Goal: Task Accomplishment & Management: Manage account settings

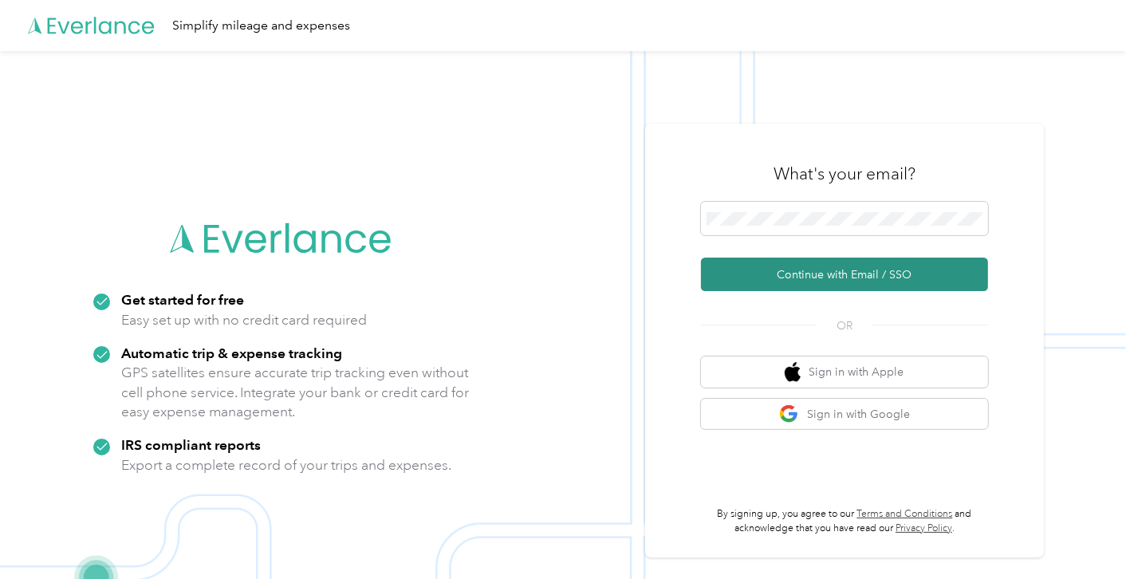
click at [823, 284] on button "Continue with Email / SSO" at bounding box center [844, 275] width 287 height 34
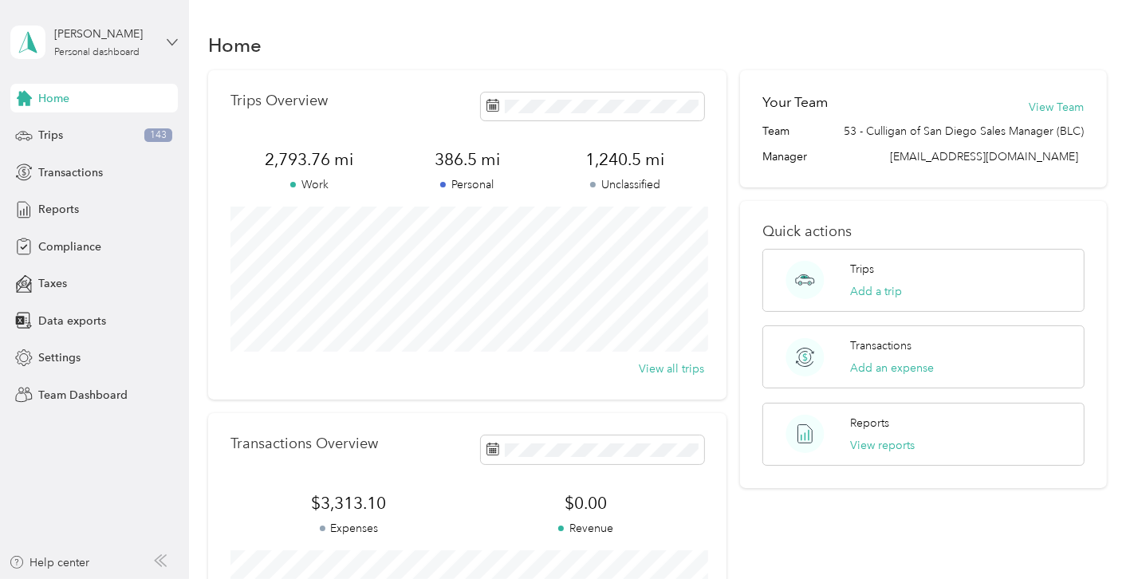
click at [170, 43] on icon at bounding box center [172, 42] width 11 height 11
click at [85, 126] on div "Team dashboard" at bounding box center [67, 130] width 85 height 17
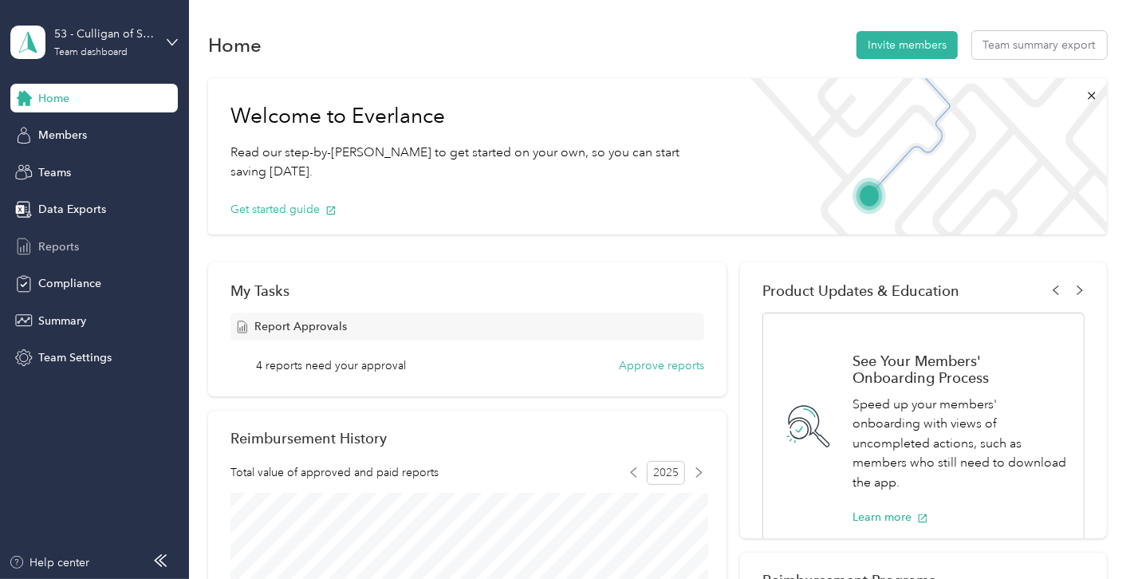
click at [52, 244] on span "Reports" at bounding box center [58, 247] width 41 height 17
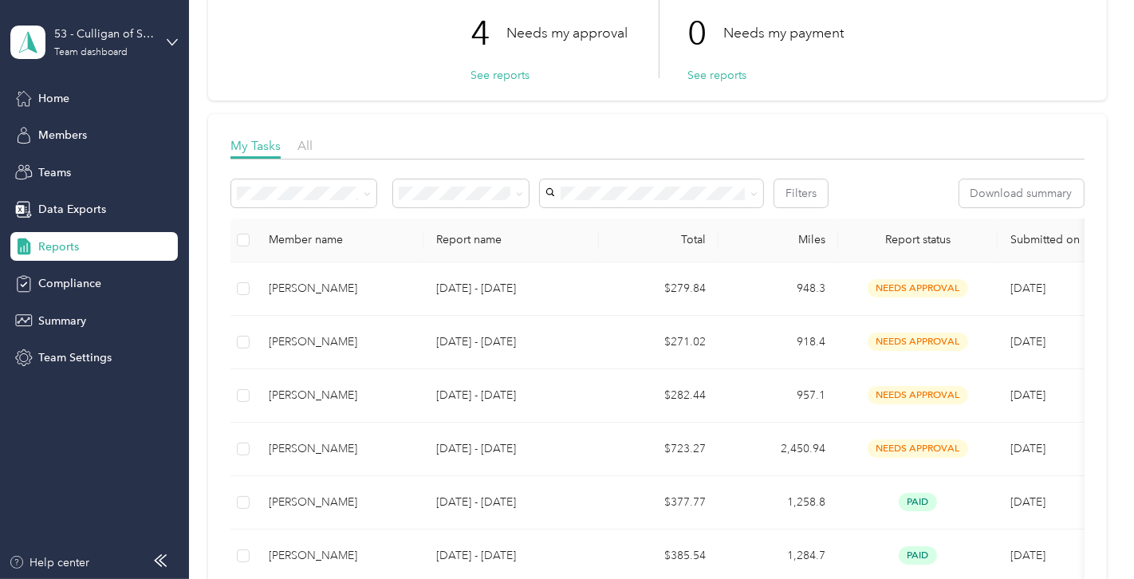
scroll to position [121, 0]
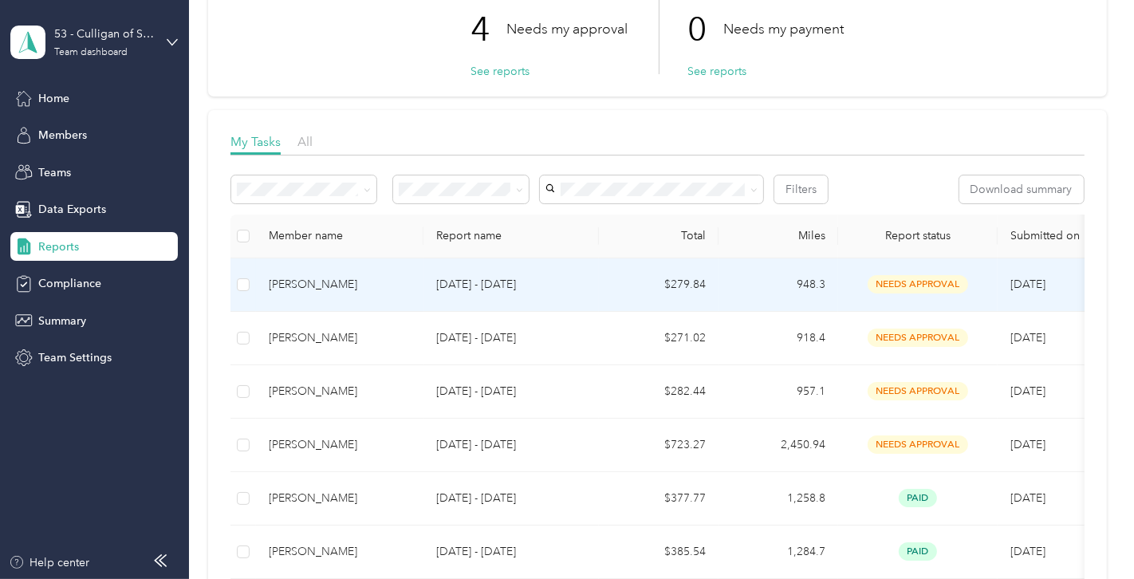
click at [914, 280] on span "needs approval" at bounding box center [918, 284] width 101 height 18
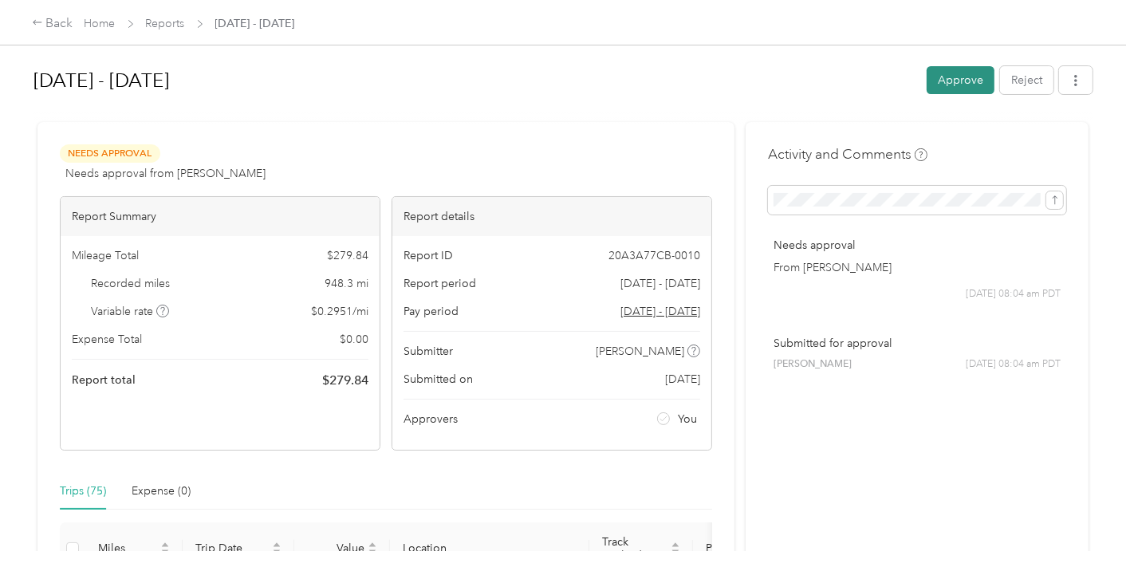
click at [950, 88] on button "Approve" at bounding box center [961, 80] width 68 height 28
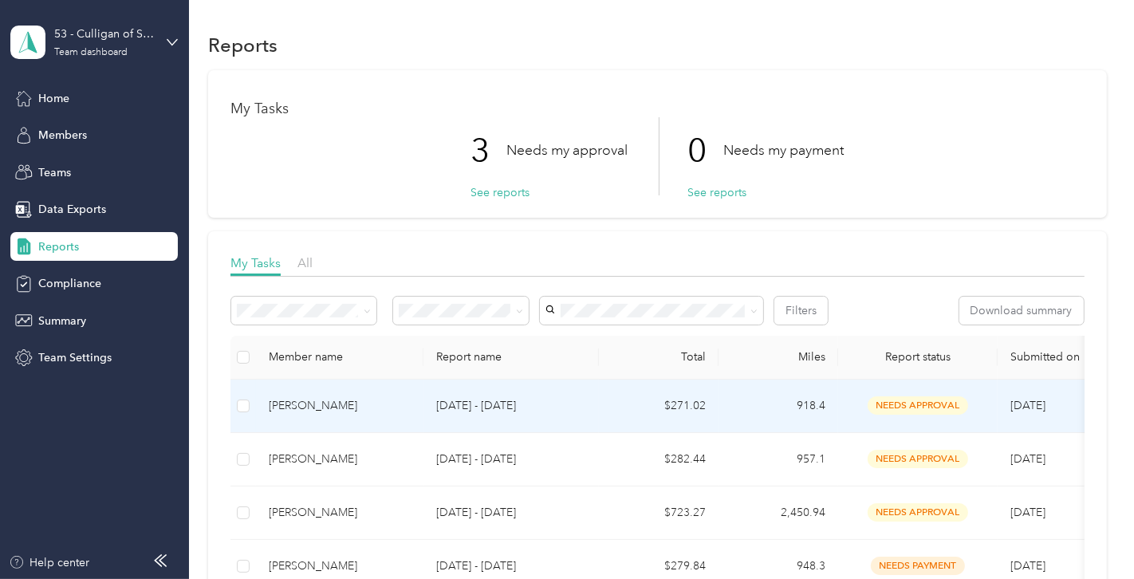
click at [896, 407] on span "needs approval" at bounding box center [918, 405] width 101 height 18
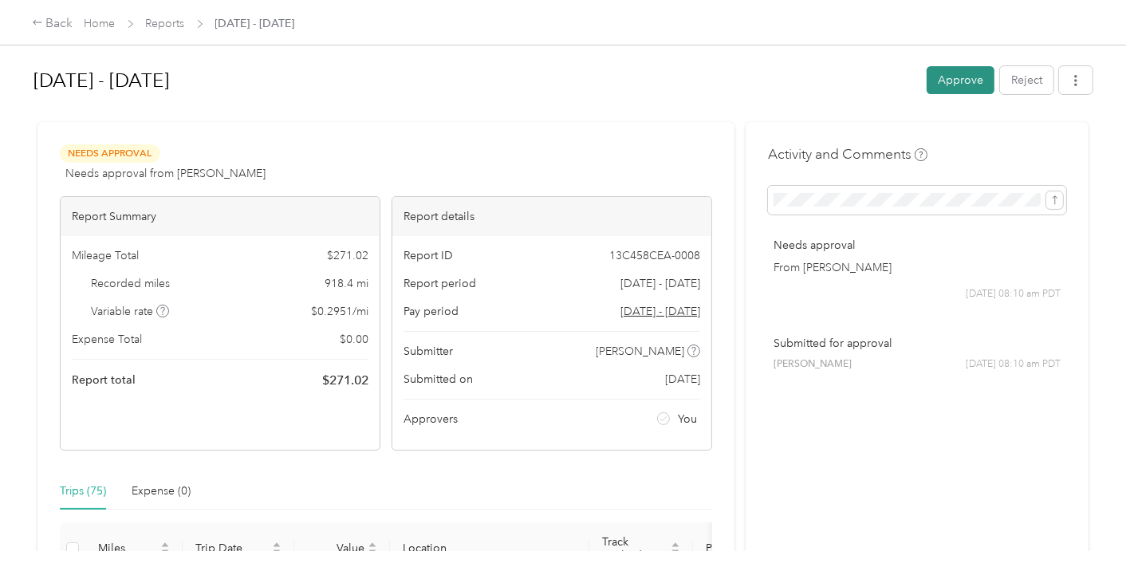
click at [964, 83] on button "Approve" at bounding box center [961, 80] width 68 height 28
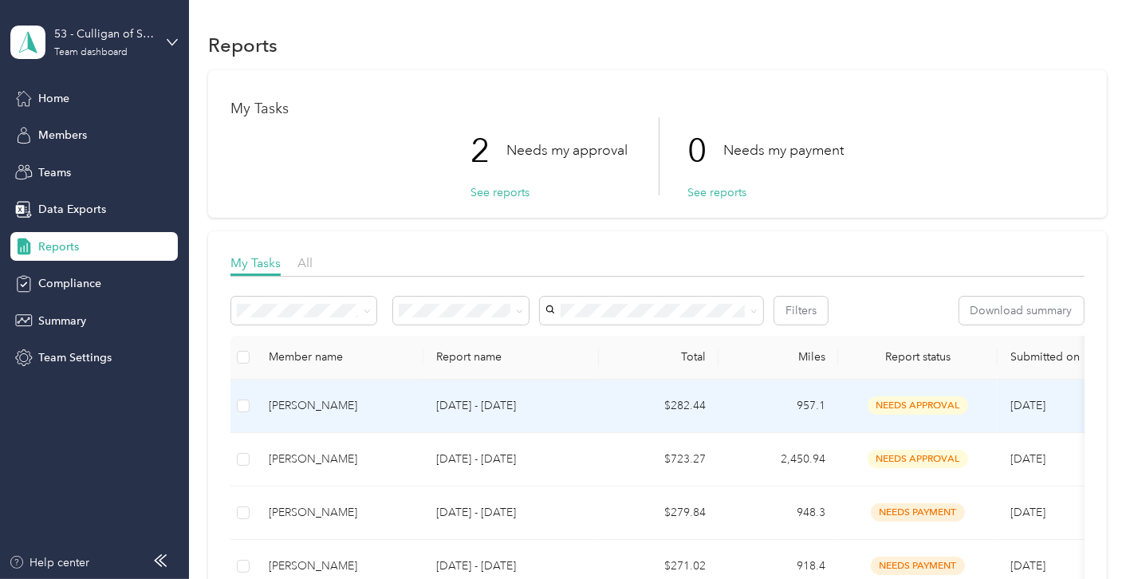
click at [900, 403] on span "needs approval" at bounding box center [918, 405] width 101 height 18
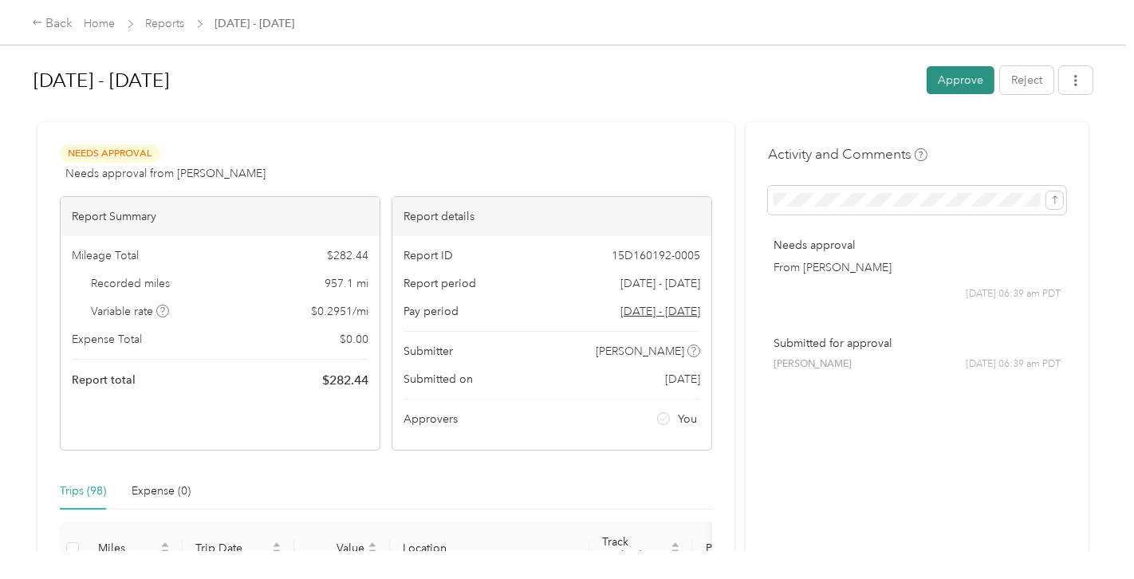
click at [945, 87] on button "Approve" at bounding box center [961, 80] width 68 height 28
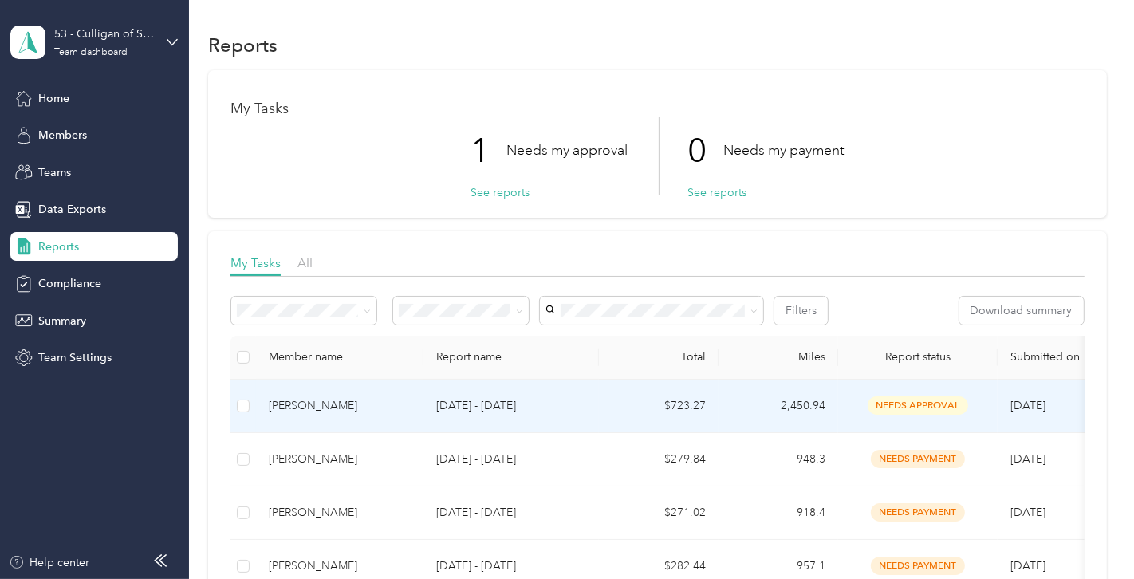
click at [853, 398] on div "needs approval" at bounding box center [918, 405] width 134 height 18
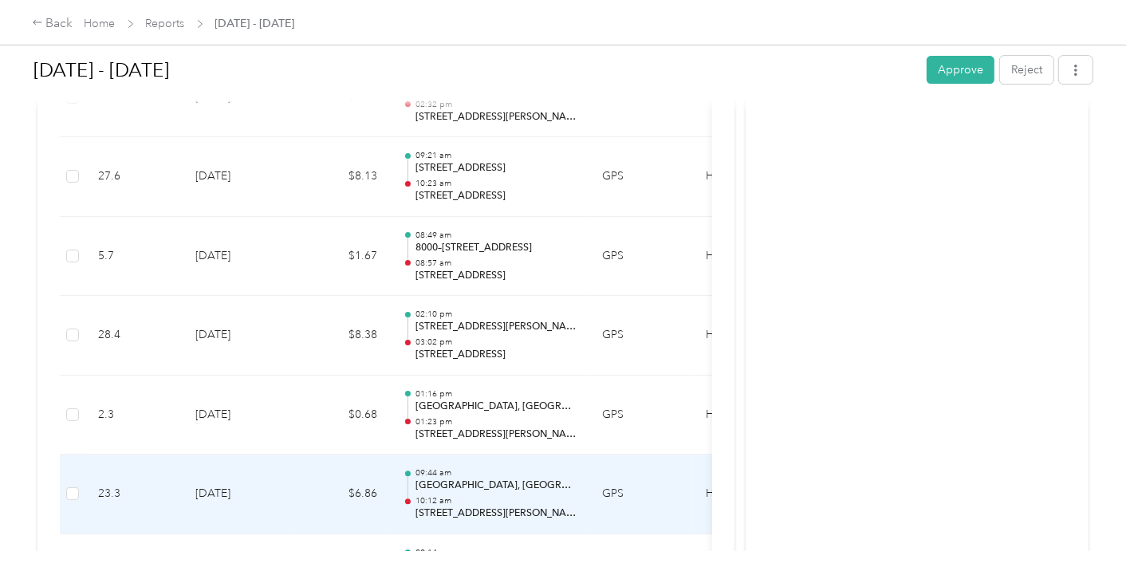
scroll to position [14639, 0]
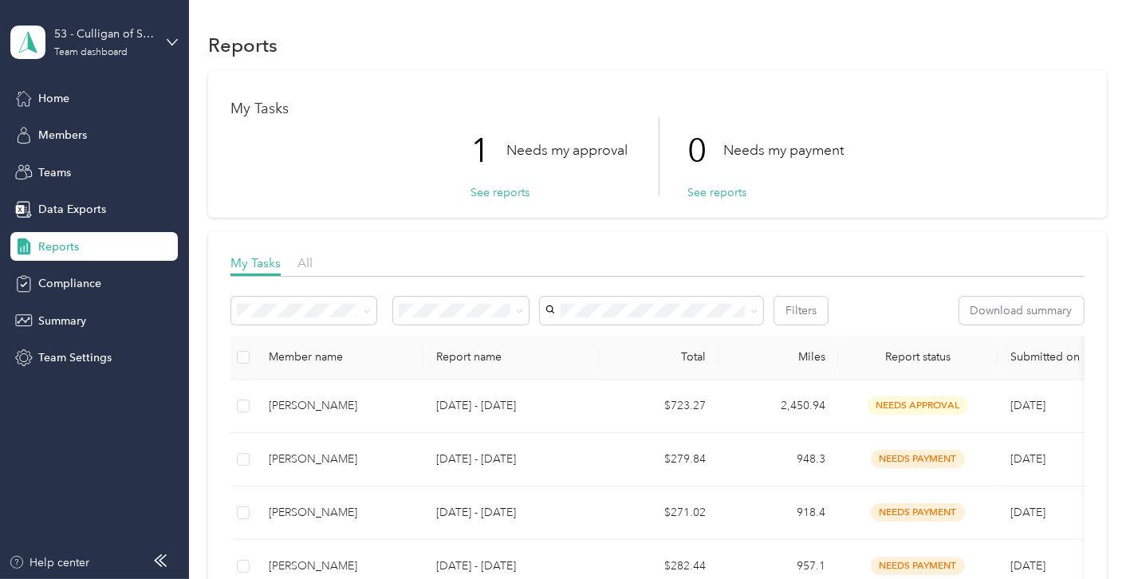
click at [162, 35] on div "53 - Culligan of San Diego Sales Manager (BLC) Team dashboard" at bounding box center [94, 42] width 168 height 56
click at [85, 169] on div "Personal dashboard" at bounding box center [75, 167] width 101 height 17
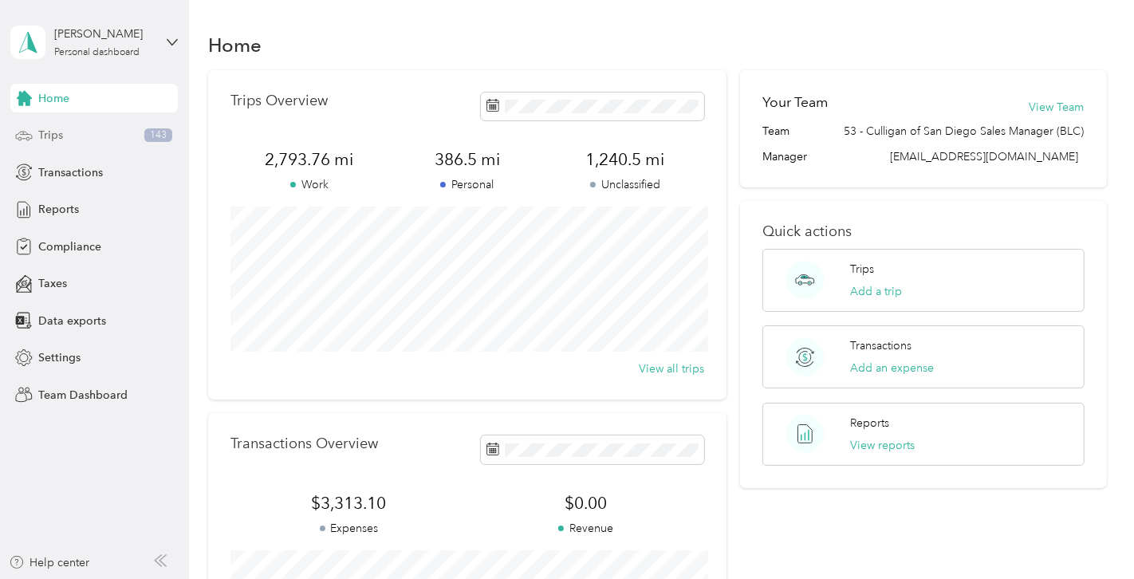
click at [55, 131] on span "Trips" at bounding box center [50, 135] width 25 height 17
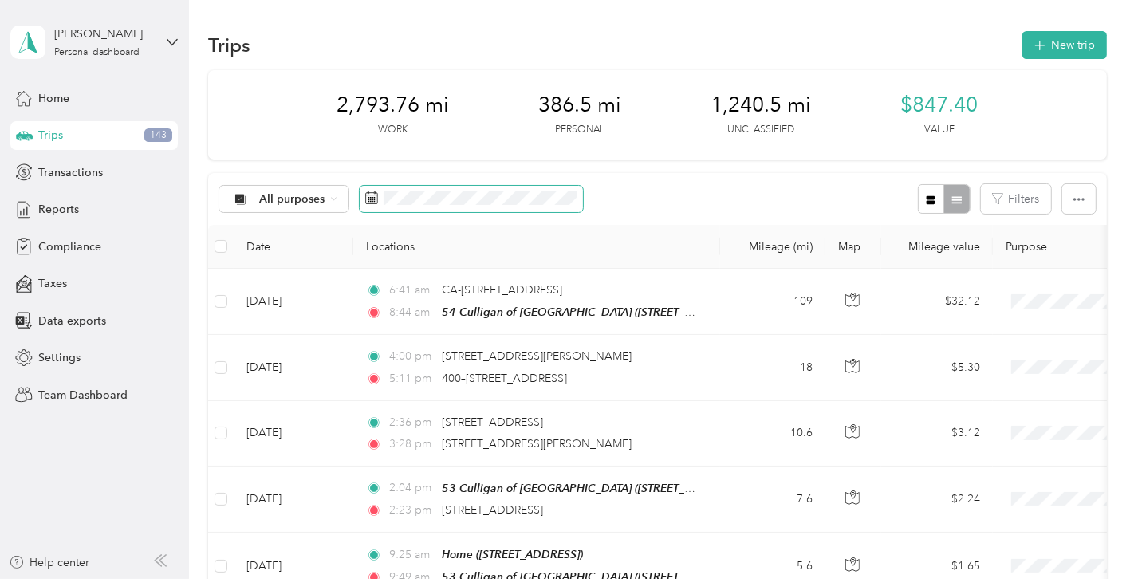
click at [369, 199] on icon at bounding box center [371, 197] width 13 height 13
click at [367, 199] on icon at bounding box center [371, 197] width 13 height 13
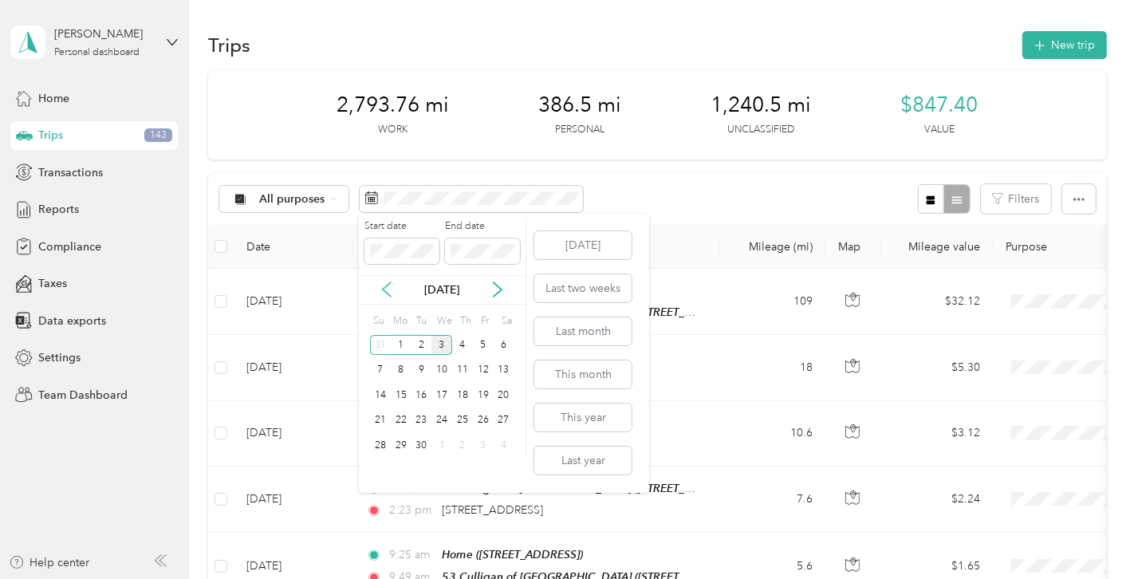
click at [381, 289] on icon at bounding box center [387, 290] width 16 height 16
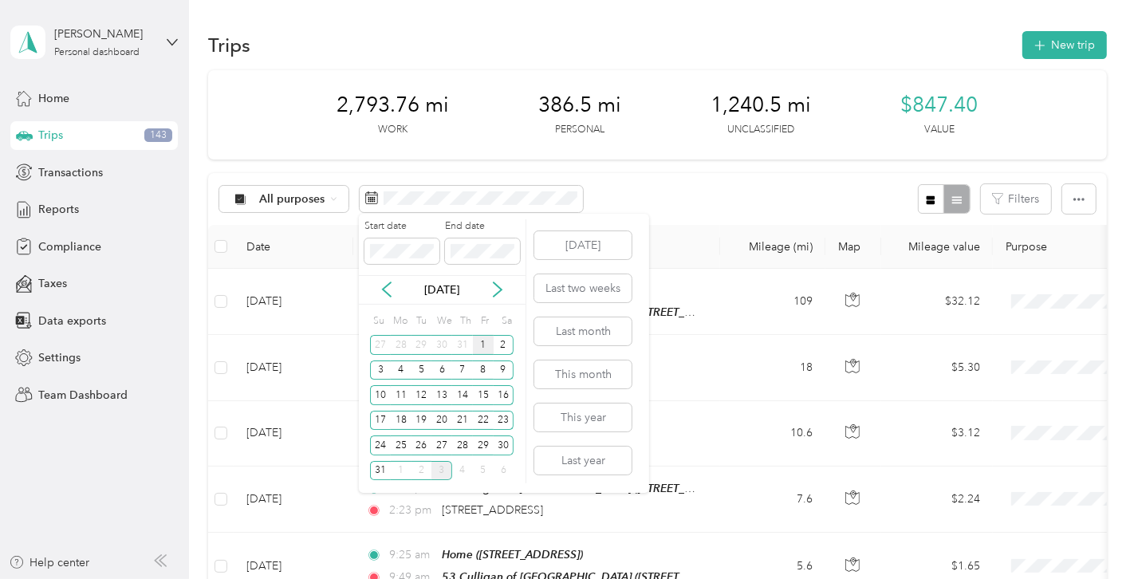
click at [483, 347] on div "1" at bounding box center [483, 345] width 21 height 20
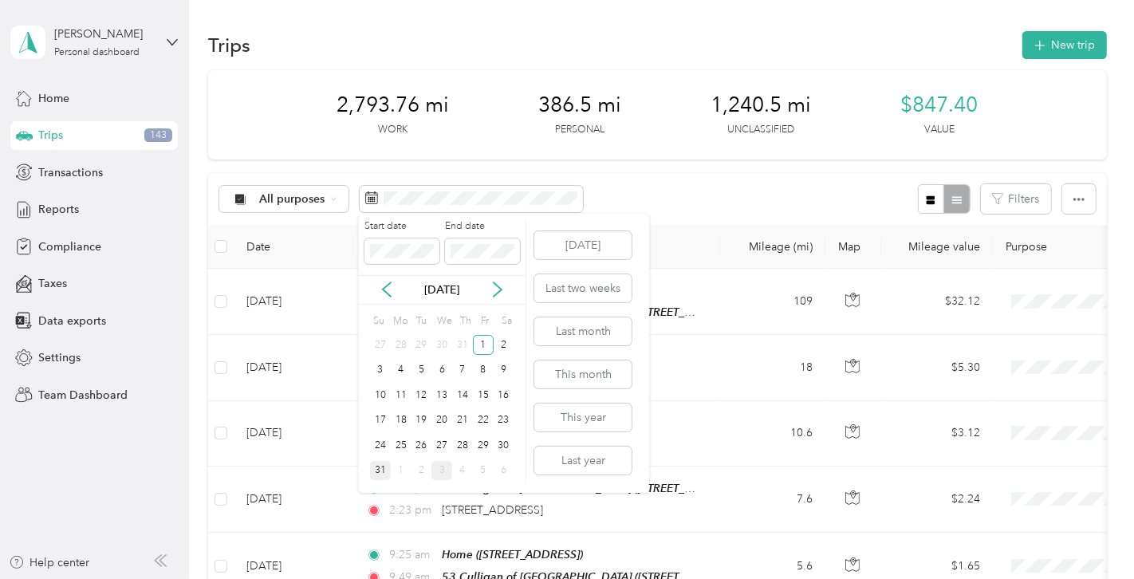
click at [381, 468] on div "31" at bounding box center [380, 471] width 21 height 20
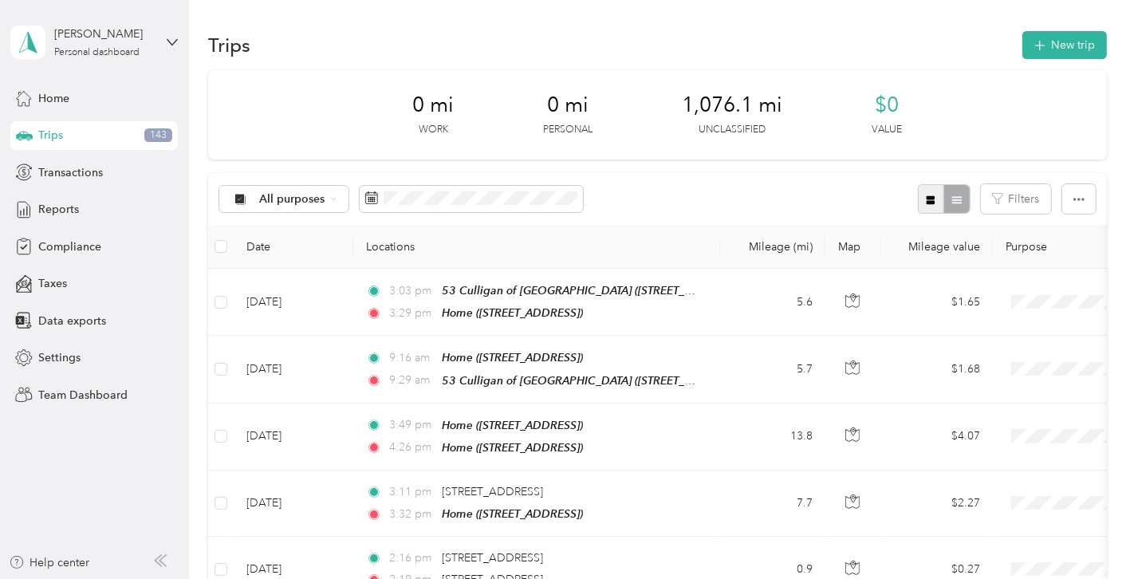
click at [935, 203] on icon "button" at bounding box center [930, 200] width 11 height 11
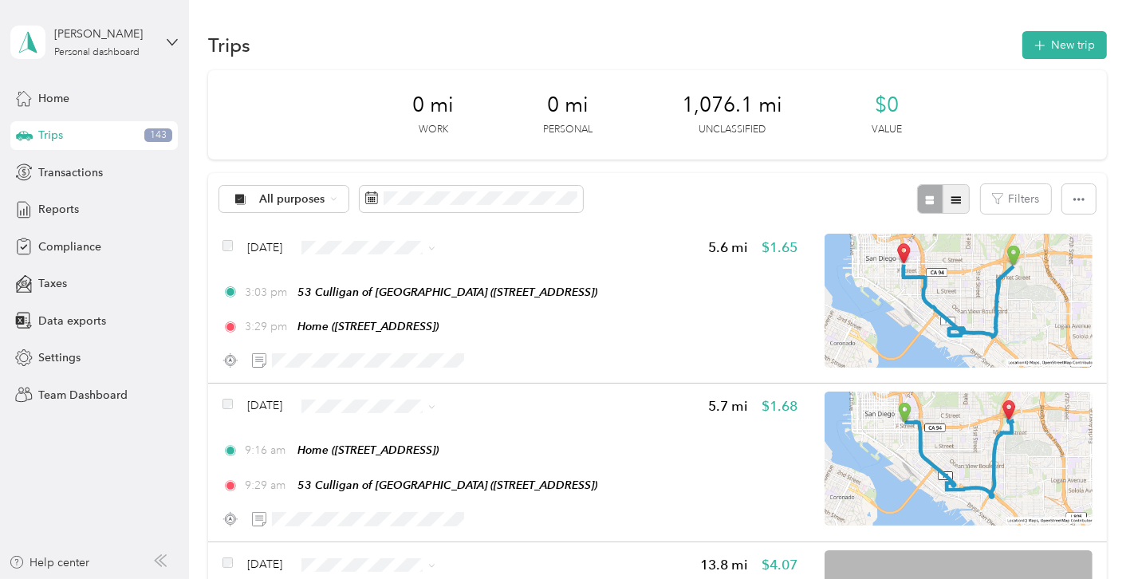
click at [970, 203] on button "button" at bounding box center [956, 199] width 27 height 30
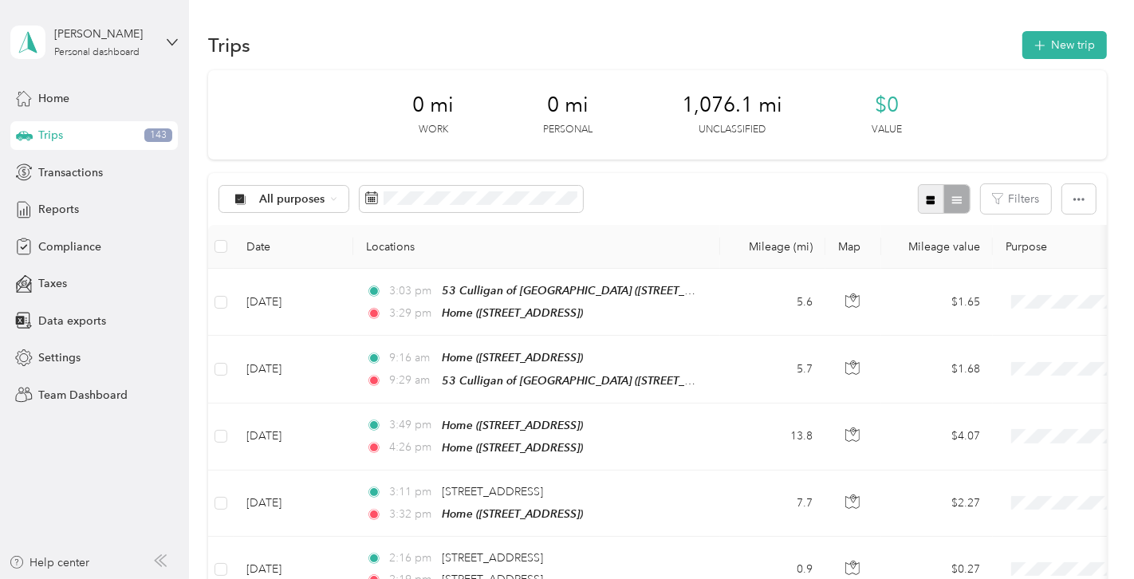
click at [929, 196] on button "button" at bounding box center [931, 199] width 27 height 30
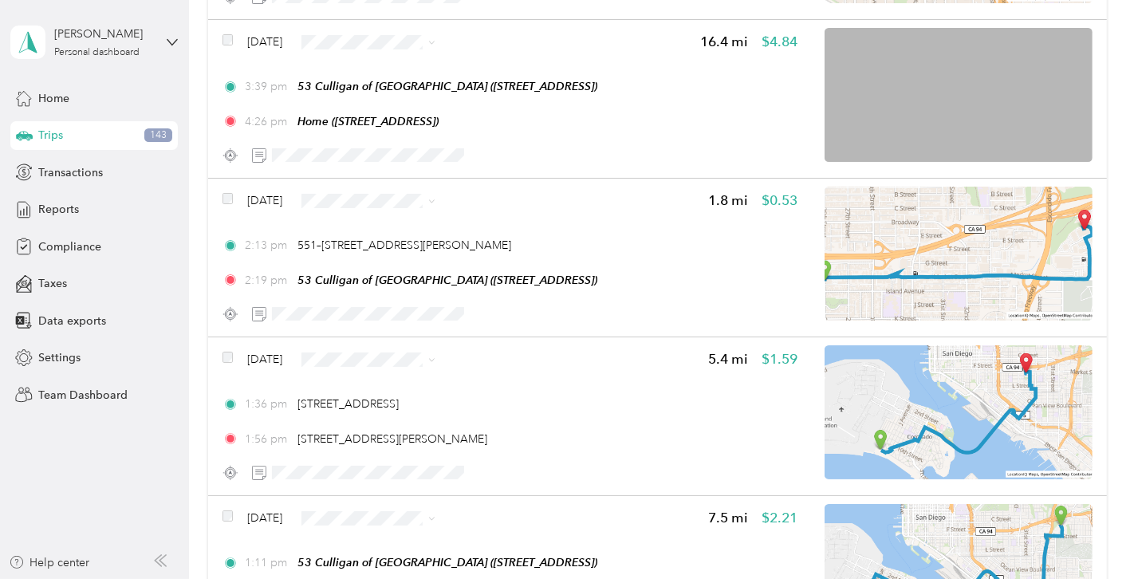
scroll to position [3884, 0]
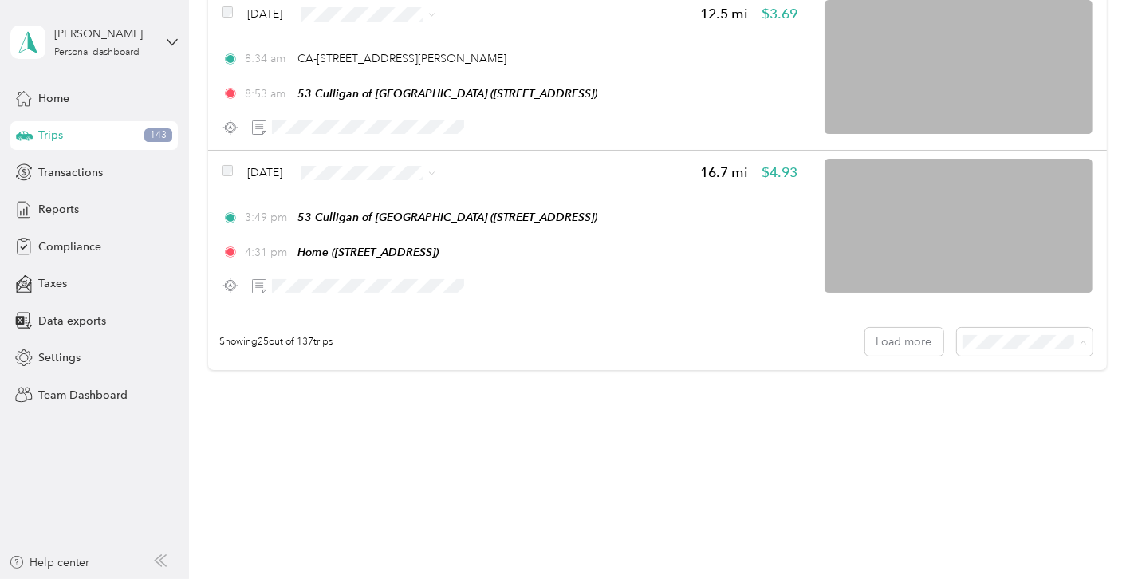
click at [1005, 422] on li "100 per load" at bounding box center [1033, 417] width 136 height 28
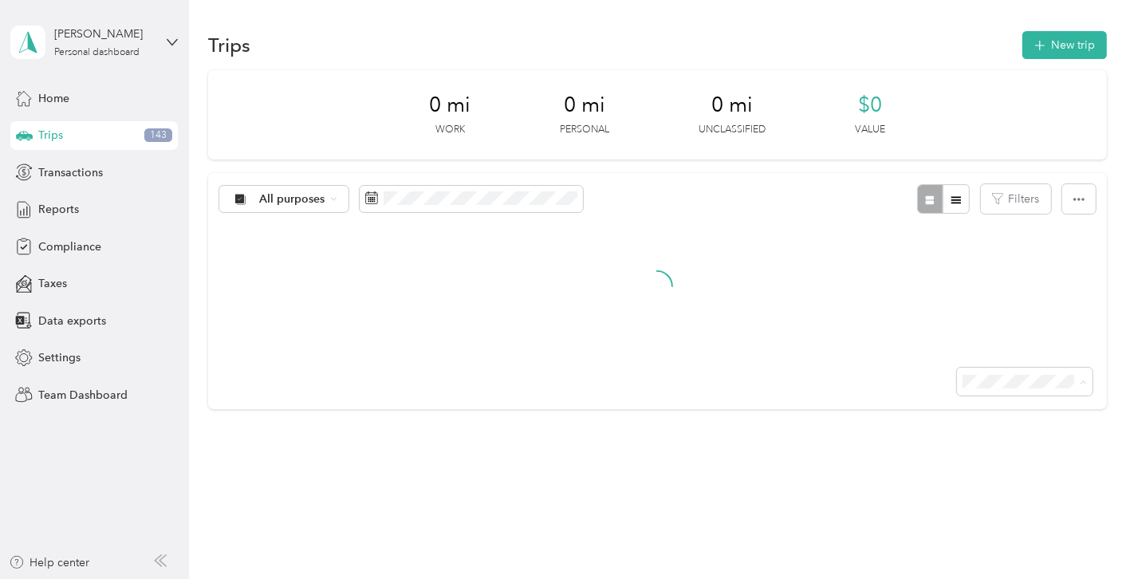
click at [1005, 412] on span "25 per load" at bounding box center [1005, 411] width 59 height 14
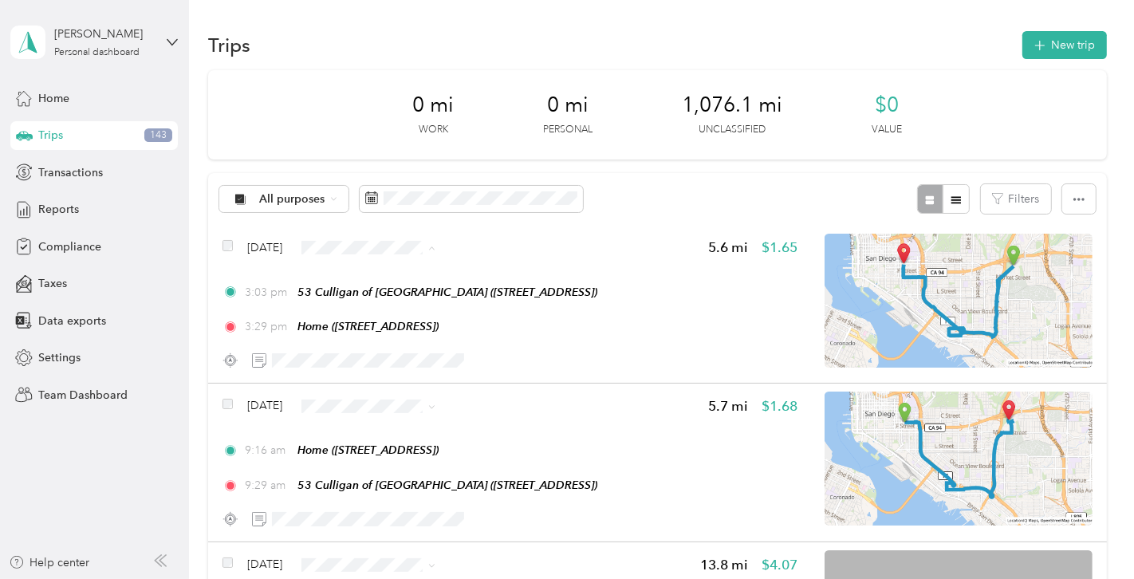
click at [415, 272] on span "Hall's Culligan Water" at bounding box center [424, 276] width 110 height 17
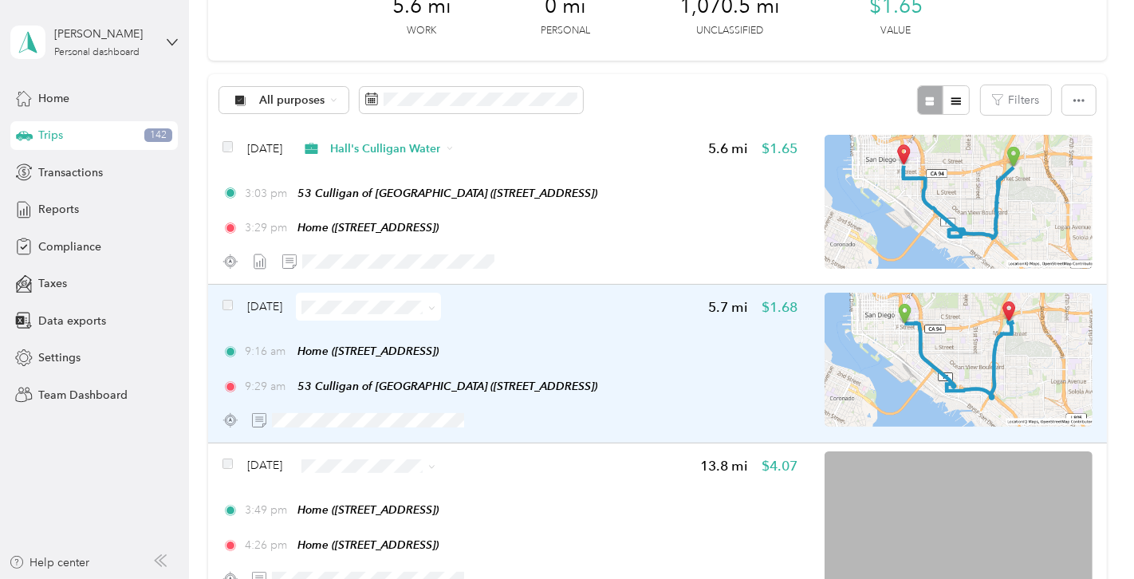
scroll to position [109, 0]
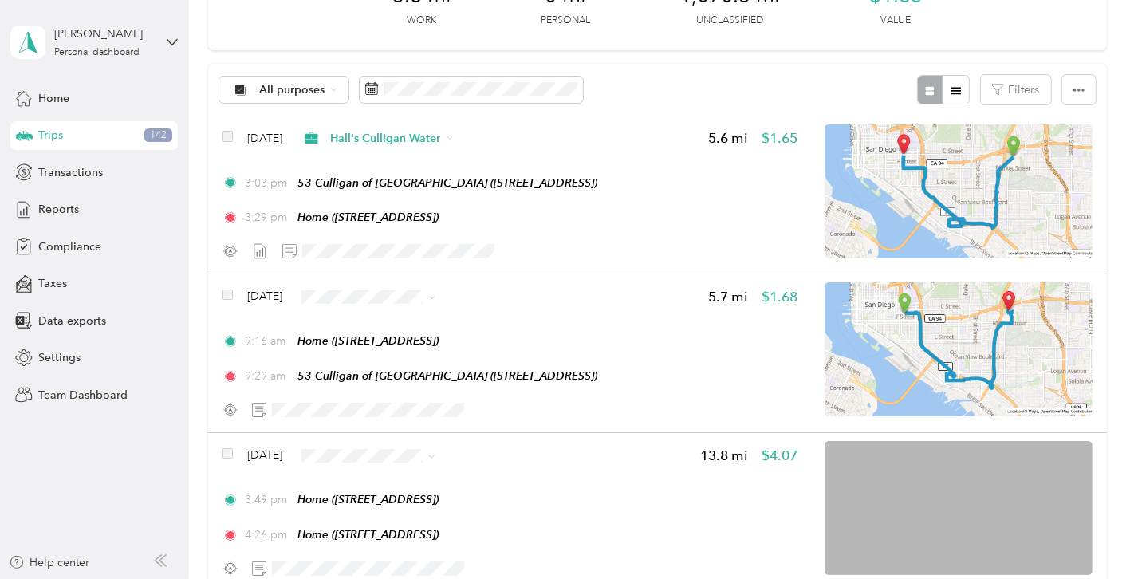
click at [431, 323] on span "Hall's Culligan Water" at bounding box center [424, 322] width 110 height 17
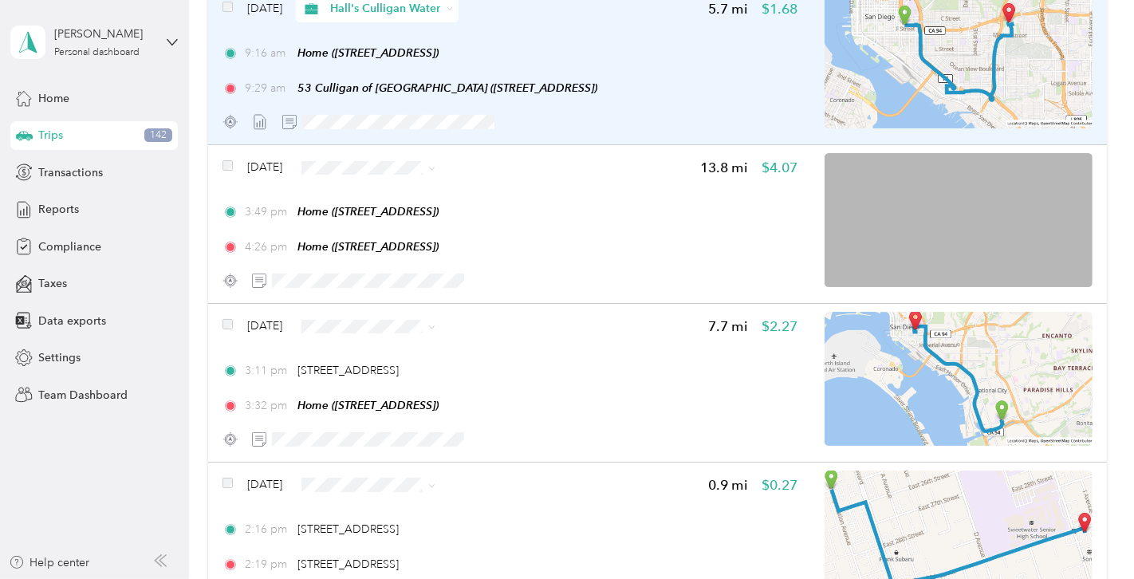
scroll to position [399, 0]
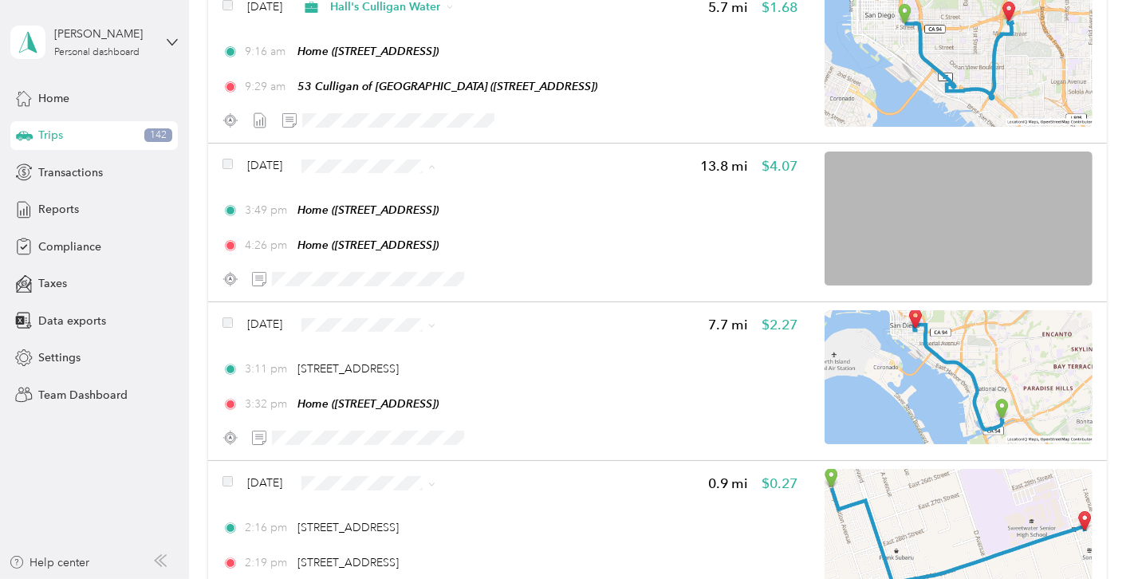
click at [412, 186] on span "Hall's Culligan Water" at bounding box center [424, 193] width 110 height 17
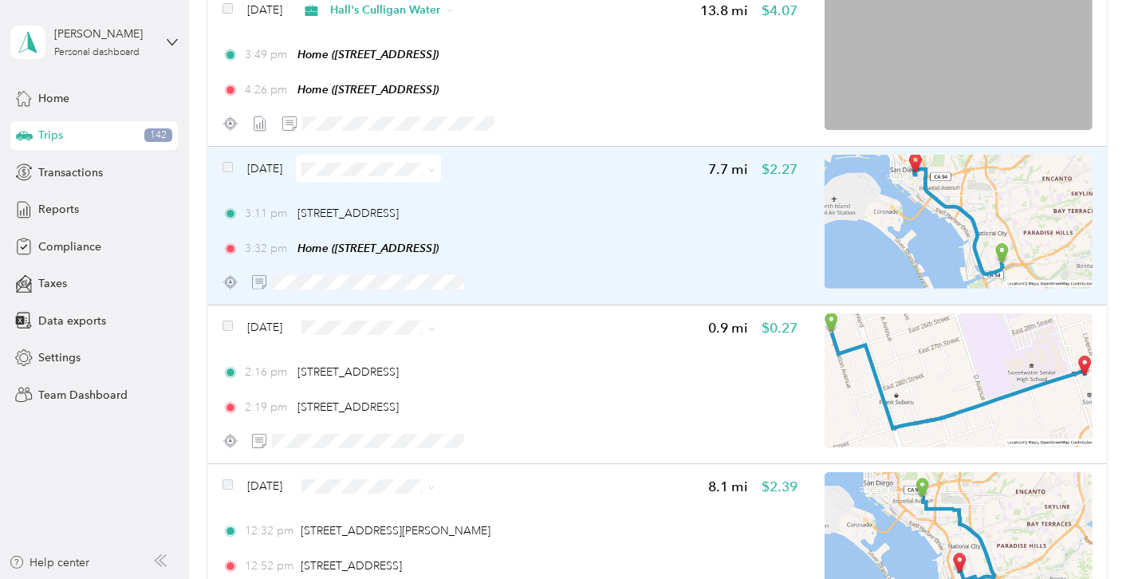
scroll to position [564, 0]
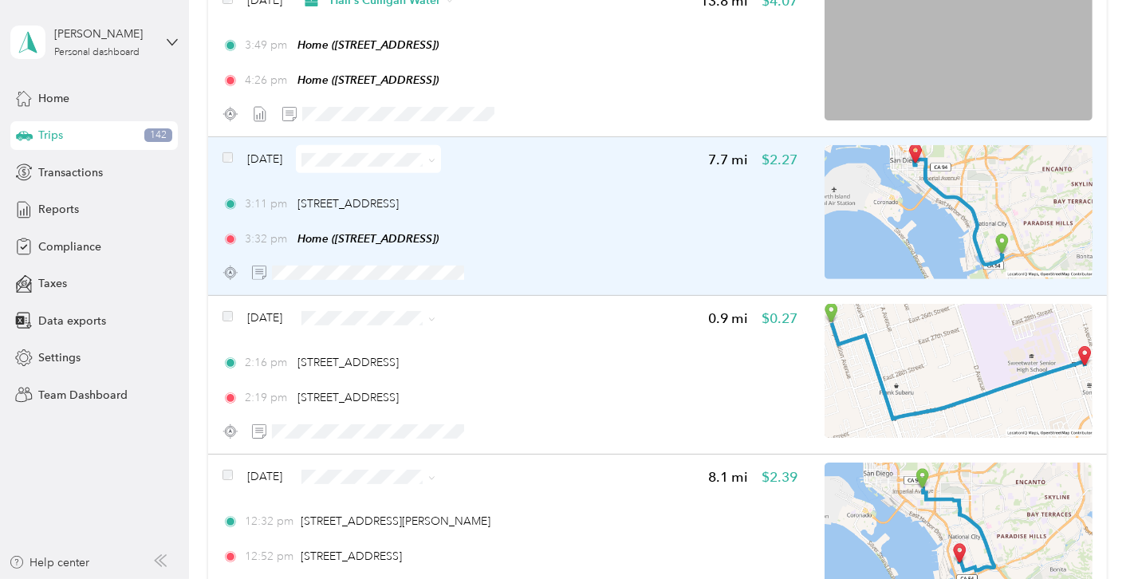
click at [436, 156] on span at bounding box center [429, 159] width 13 height 17
click at [436, 153] on span at bounding box center [431, 159] width 7 height 14
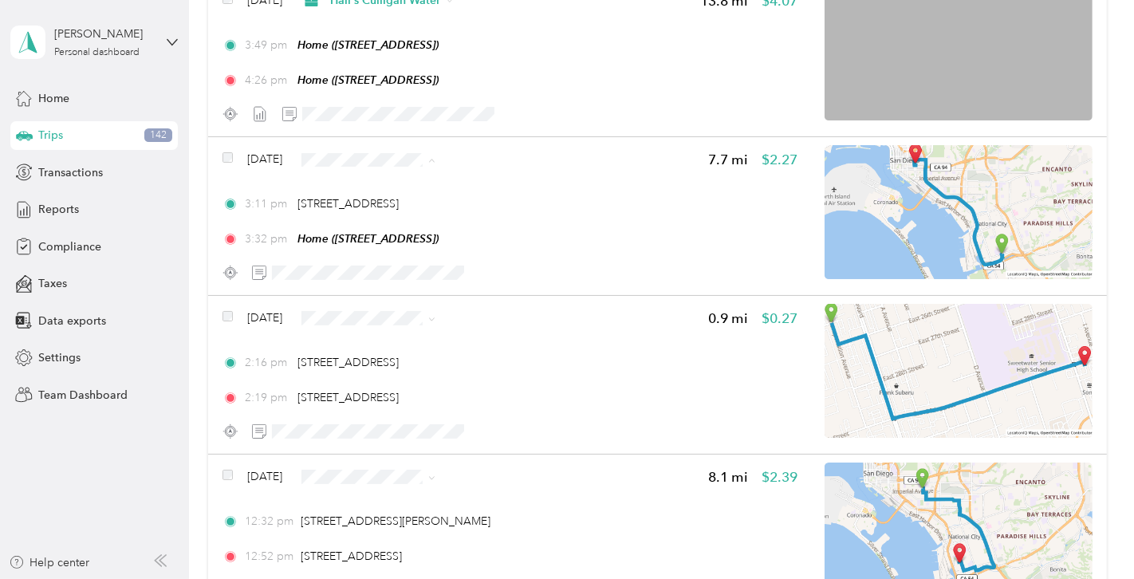
click at [392, 185] on span "Hall's Culligan Water" at bounding box center [424, 186] width 110 height 17
click at [370, 345] on span "Hall's Culligan Water" at bounding box center [424, 343] width 110 height 17
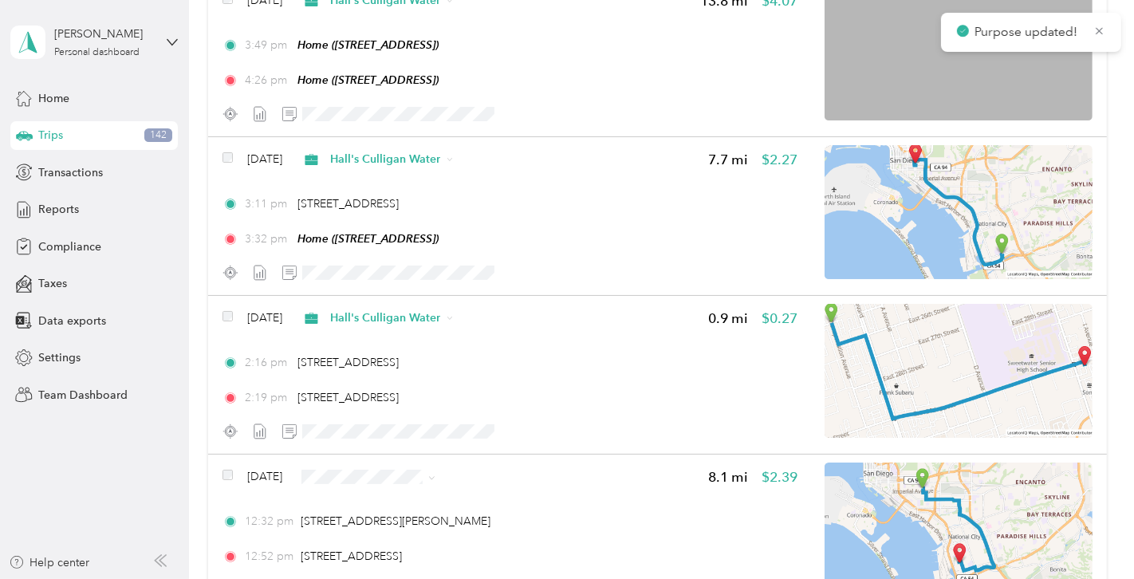
click at [360, 504] on li "Hall's Culligan Water" at bounding box center [409, 497] width 161 height 28
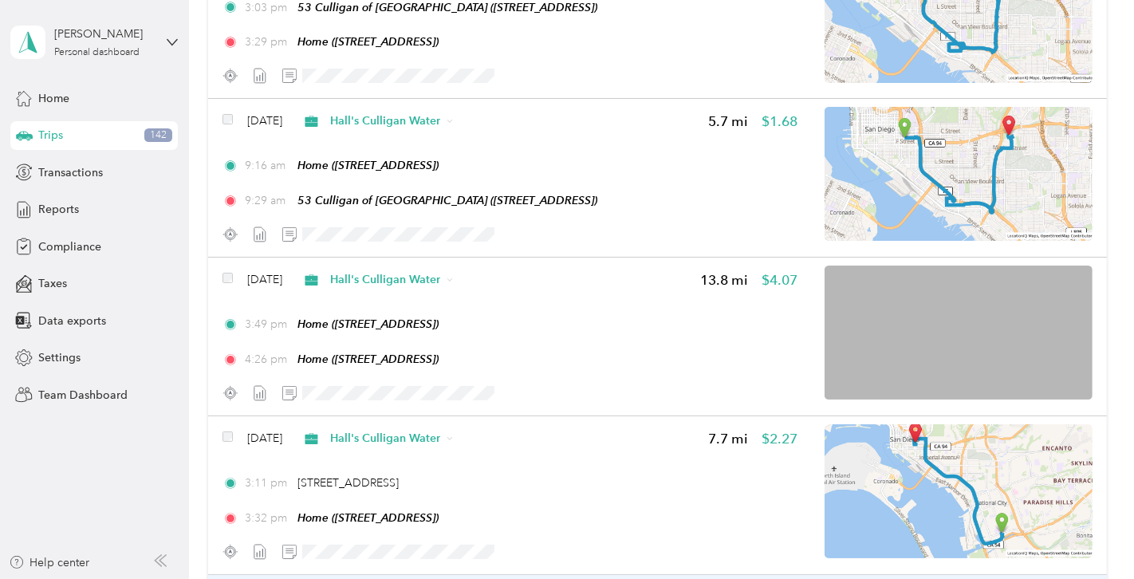
scroll to position [0, 0]
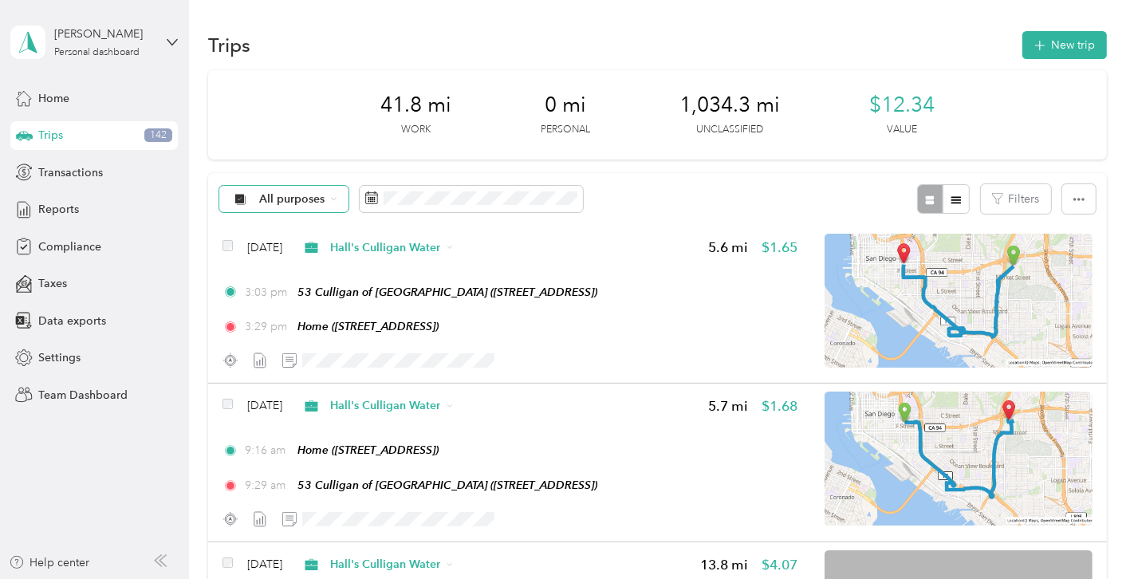
click at [317, 198] on span "All purposes" at bounding box center [292, 199] width 66 height 11
click at [292, 254] on span "Unclassified" at bounding box center [314, 255] width 110 height 17
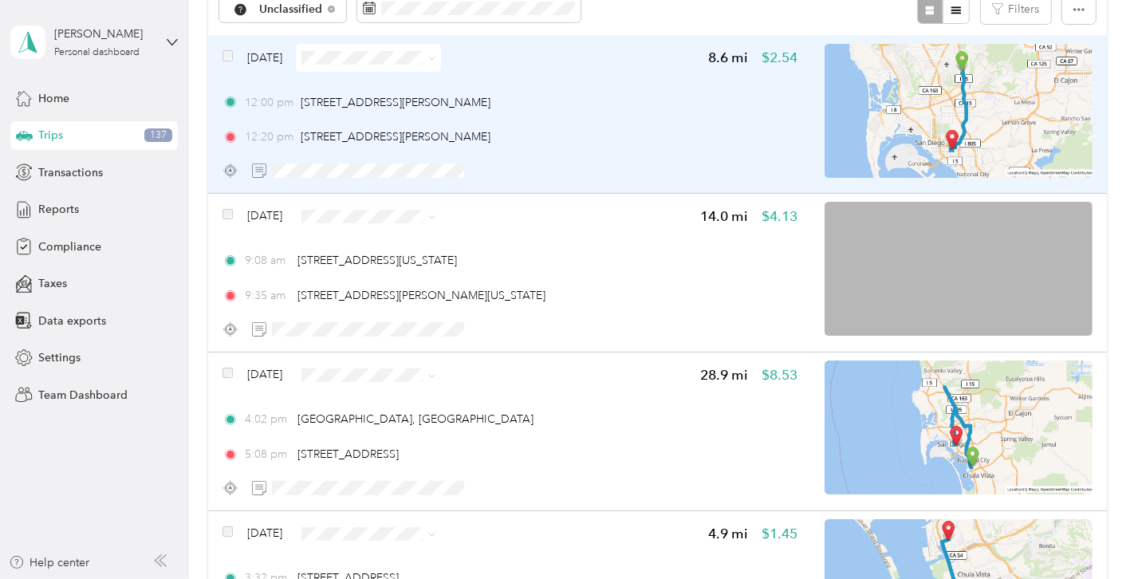
scroll to position [192, 0]
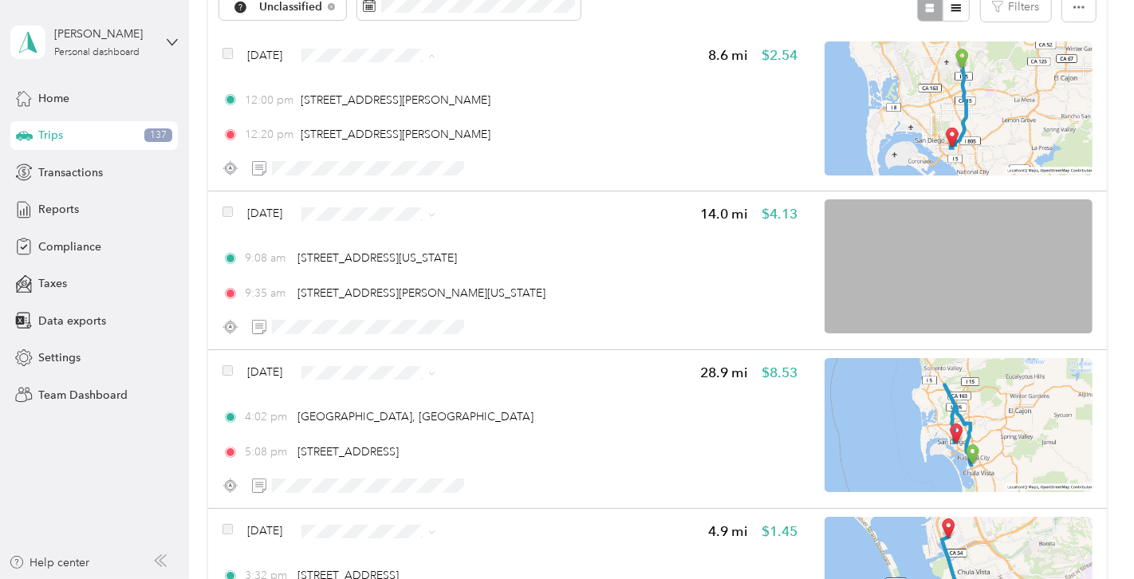
click at [424, 83] on span "Hall's Culligan Water" at bounding box center [424, 83] width 110 height 17
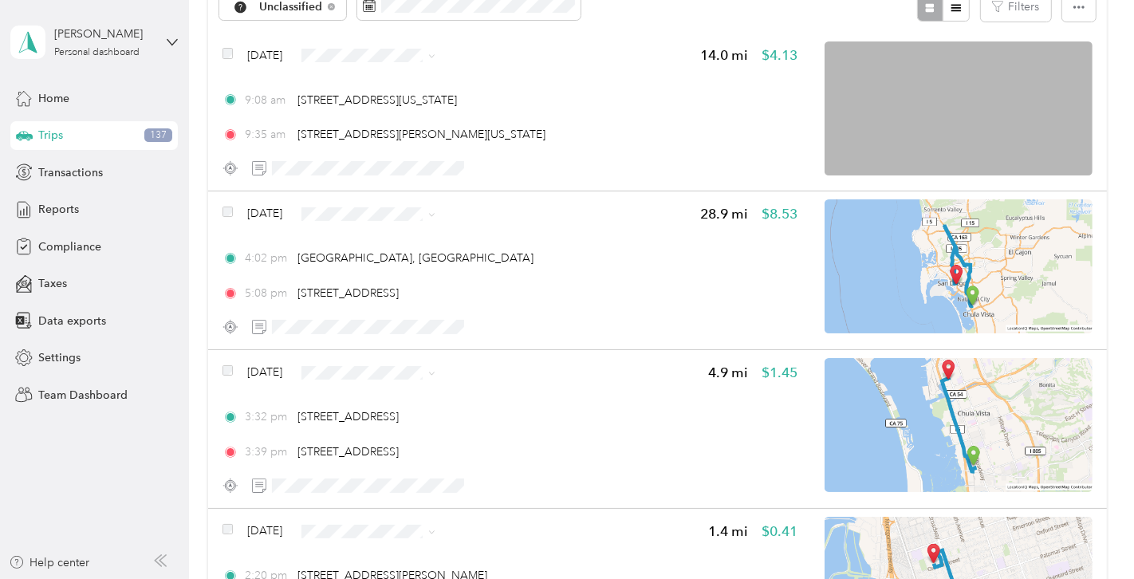
click at [443, 77] on span "Hall's Culligan Water" at bounding box center [424, 83] width 110 height 17
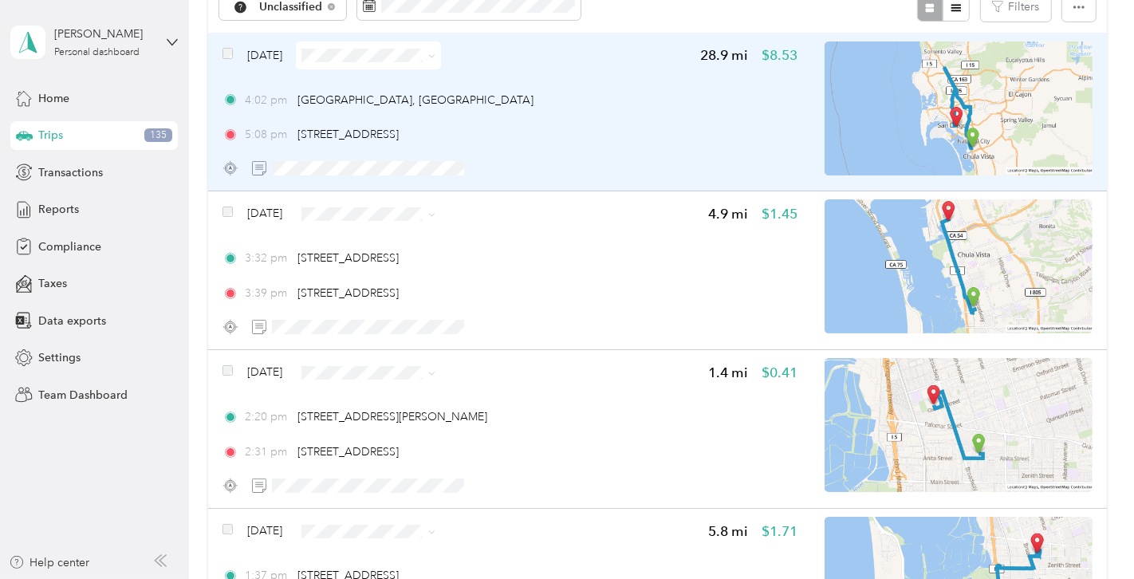
click at [432, 61] on span at bounding box center [368, 55] width 145 height 28
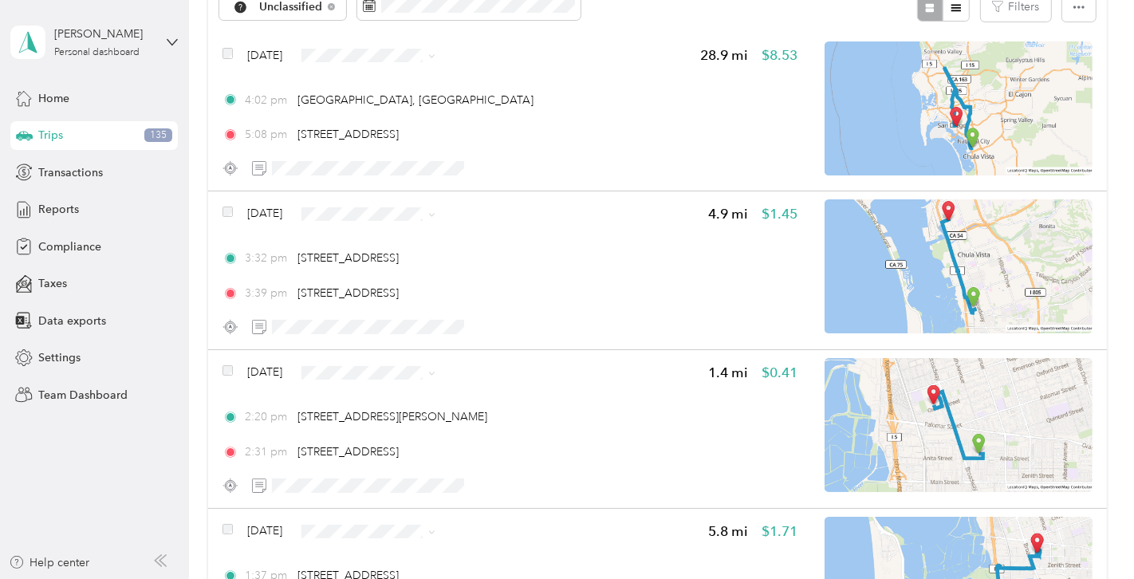
click at [441, 83] on span "Hall's Culligan Water" at bounding box center [424, 79] width 110 height 17
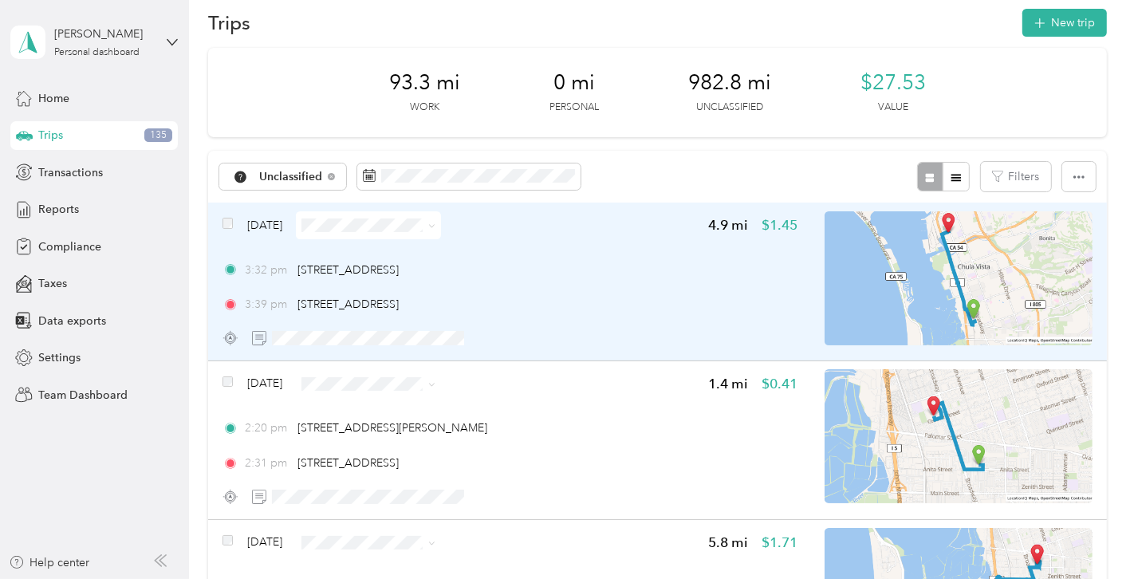
scroll to position [0, 0]
